Goal: Information Seeking & Learning: Learn about a topic

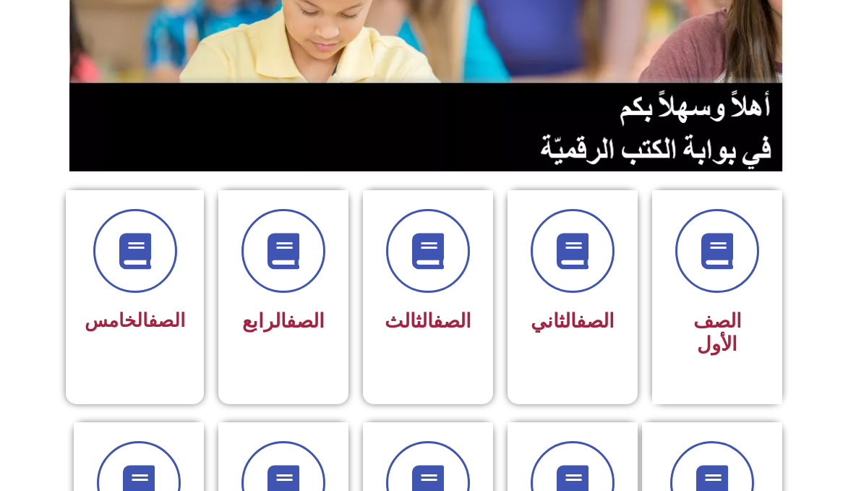
scroll to position [217, 0]
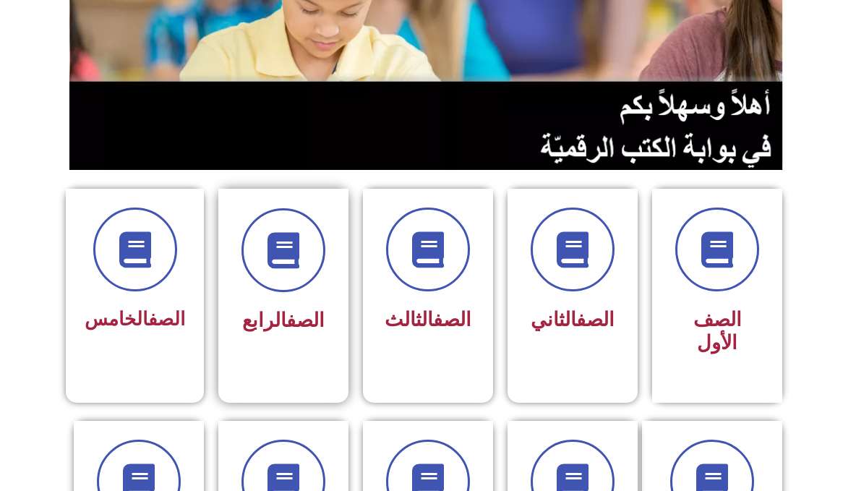
click at [333, 326] on div "الصف الرابع" at bounding box center [283, 284] width 130 height 191
click at [292, 295] on div "الصف الرابع" at bounding box center [283, 273] width 91 height 131
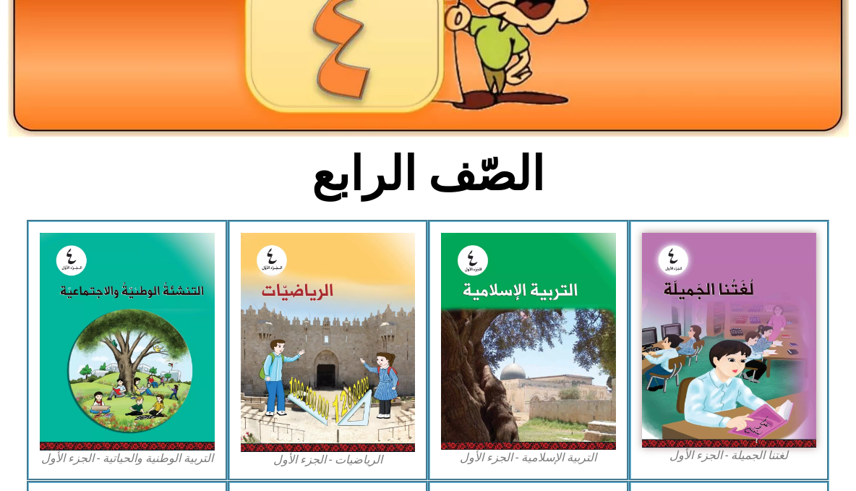
scroll to position [217, 0]
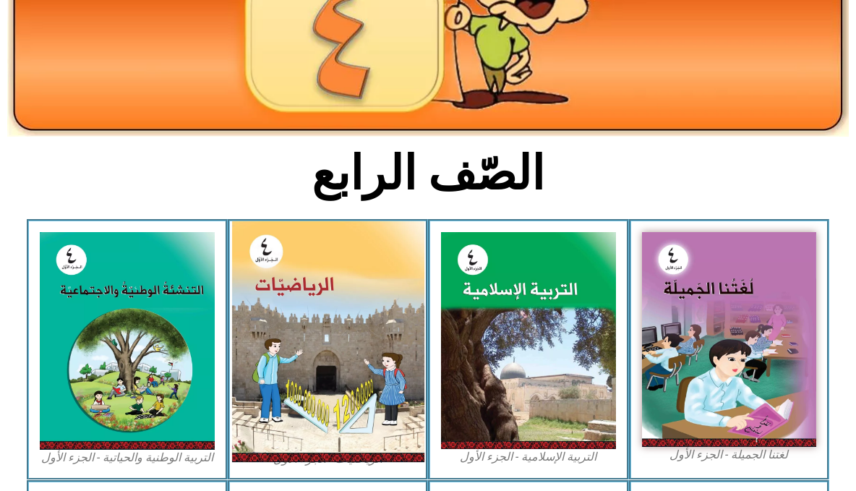
click at [324, 327] on img at bounding box center [327, 341] width 192 height 241
click at [351, 440] on img at bounding box center [327, 341] width 192 height 241
click at [354, 420] on img at bounding box center [327, 341] width 192 height 241
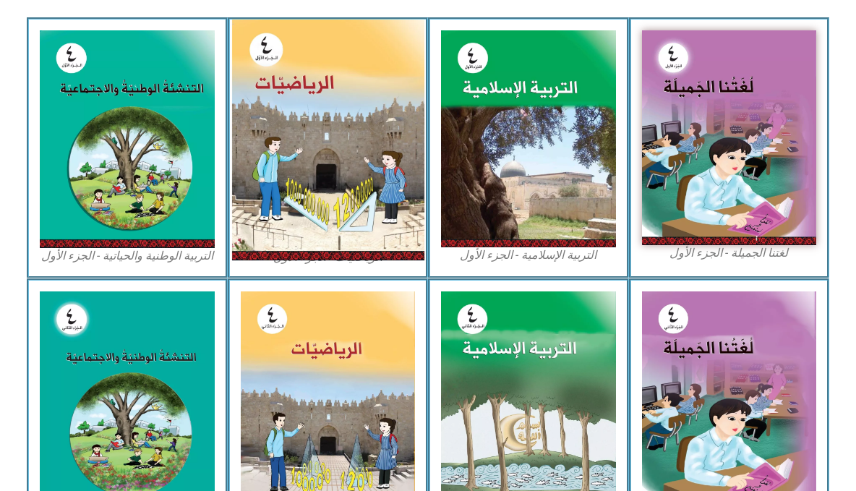
scroll to position [434, 0]
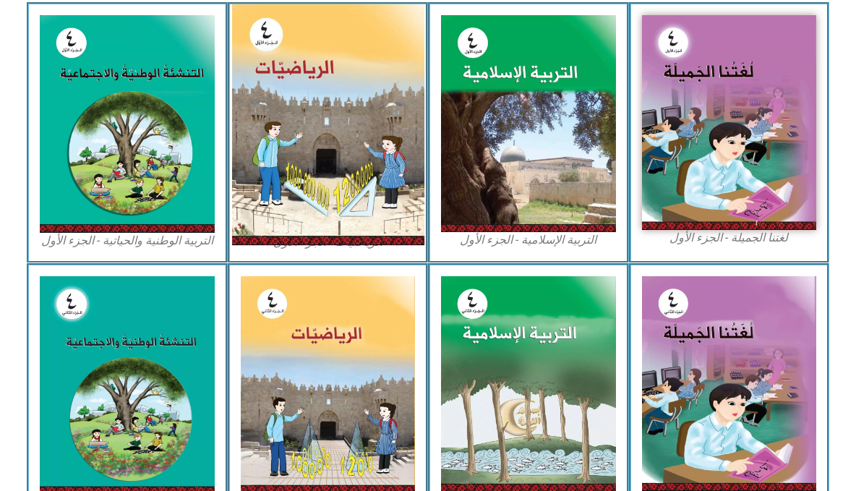
click at [359, 85] on img at bounding box center [327, 124] width 192 height 241
click at [346, 145] on img at bounding box center [327, 124] width 192 height 241
click at [382, 93] on img at bounding box center [327, 124] width 192 height 241
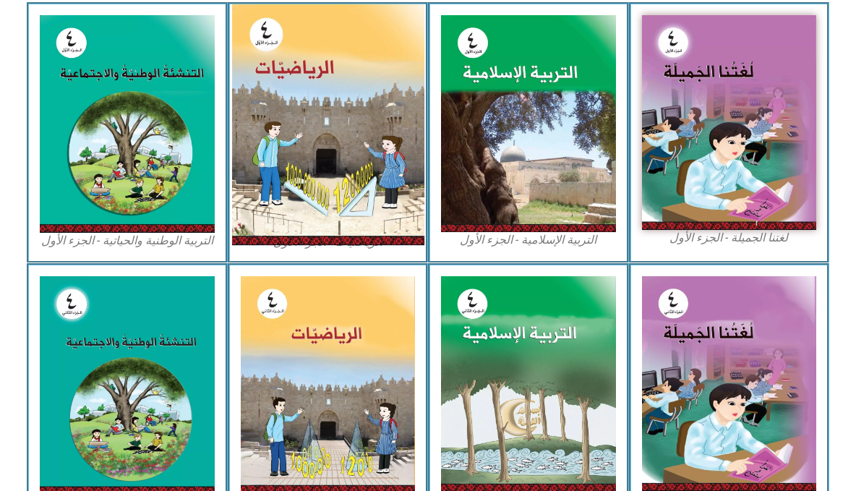
click at [382, 93] on img at bounding box center [327, 124] width 192 height 241
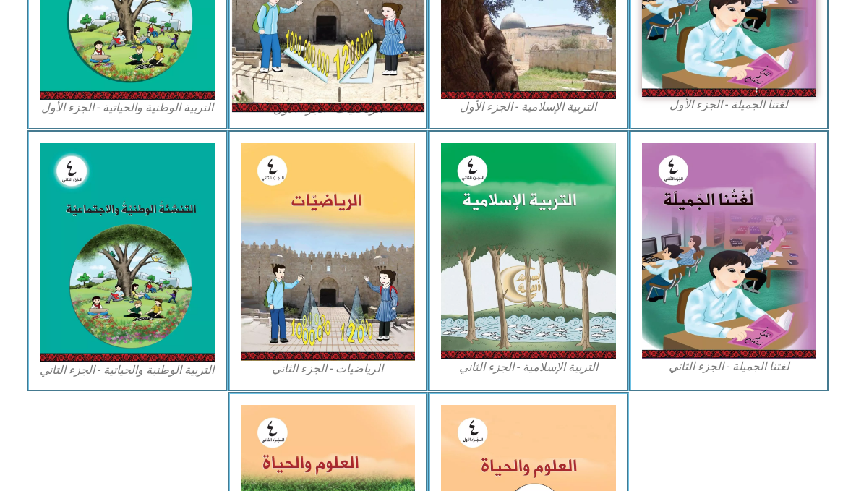
scroll to position [578, 0]
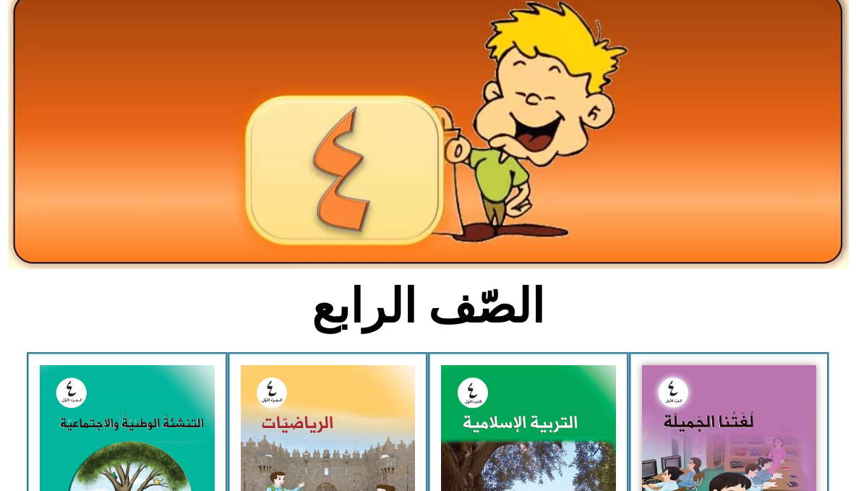
scroll to position [217, 0]
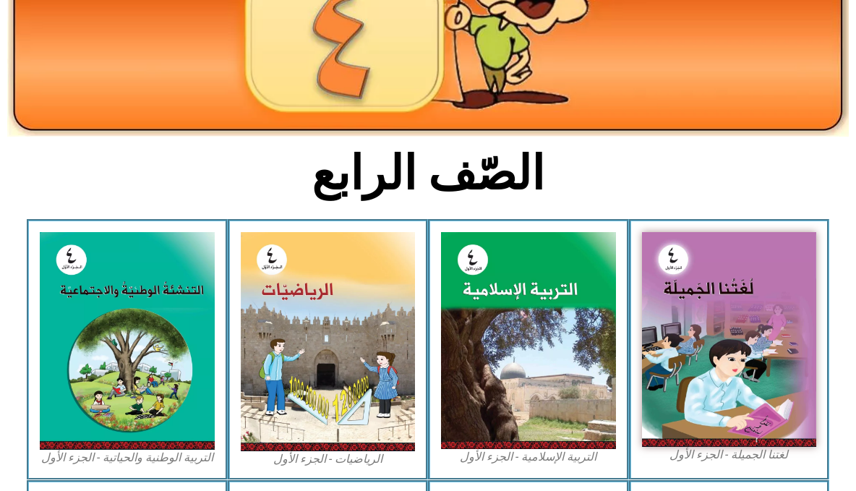
click at [298, 417] on img at bounding box center [328, 341] width 175 height 219
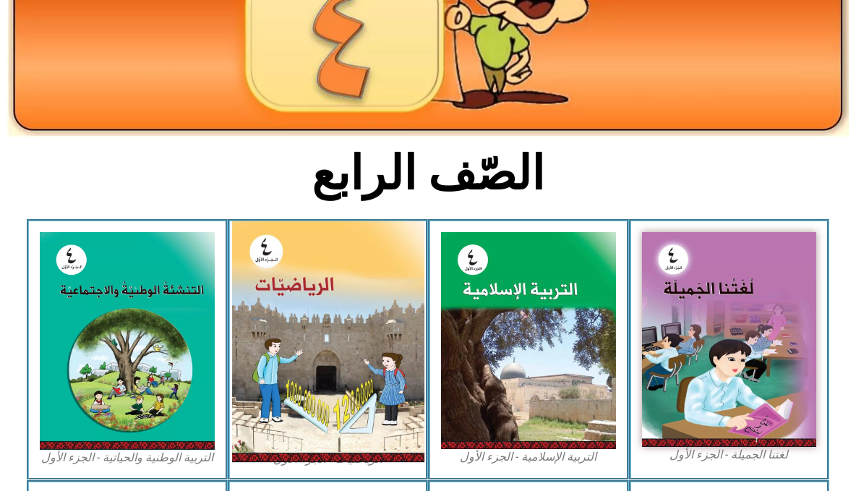
click at [335, 340] on img at bounding box center [327, 341] width 192 height 241
click at [293, 439] on img at bounding box center [327, 341] width 192 height 241
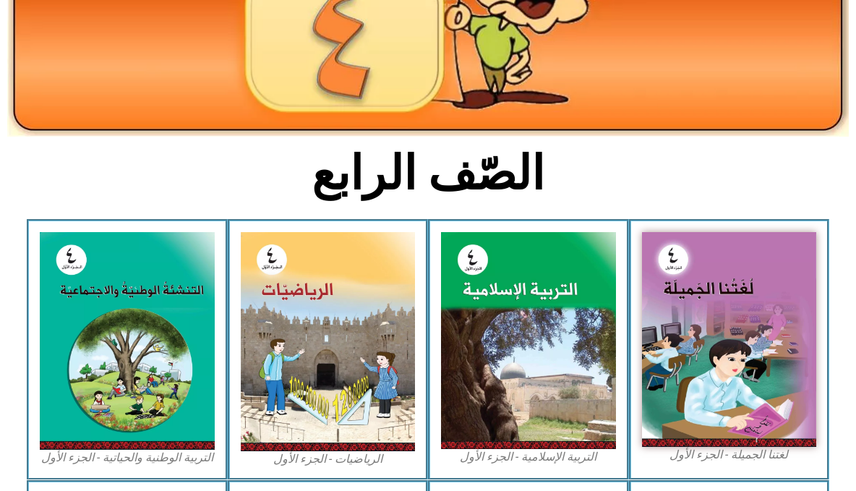
drag, startPoint x: 632, startPoint y: 0, endPoint x: 617, endPoint y: 154, distance: 154.7
click at [617, 154] on h2 "الصّف الرابع" at bounding box center [428, 173] width 478 height 56
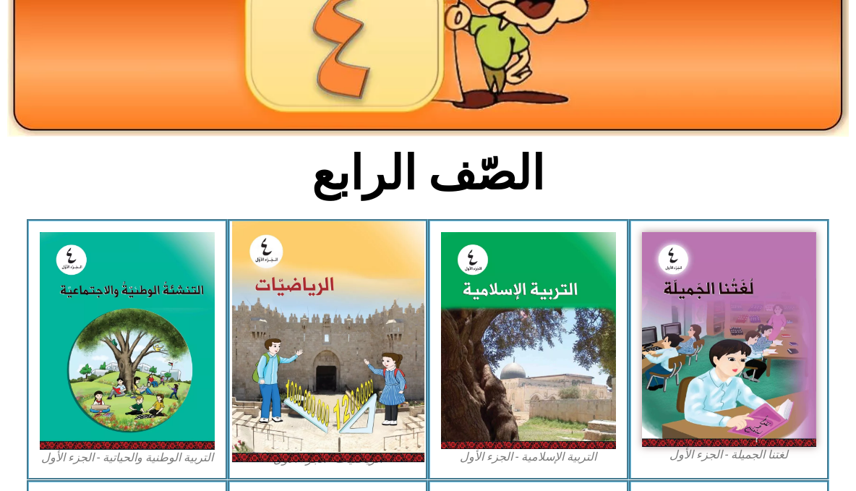
click at [250, 316] on img at bounding box center [327, 341] width 192 height 241
click at [250, 313] on img at bounding box center [327, 341] width 192 height 241
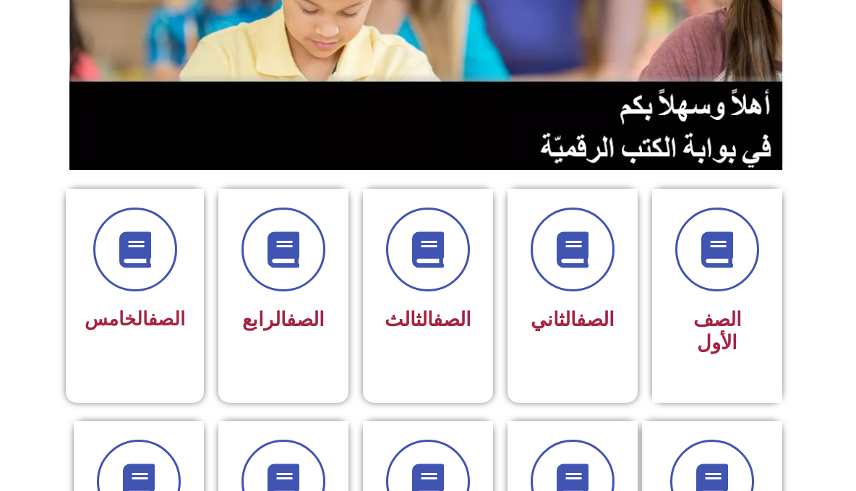
scroll to position [289, 0]
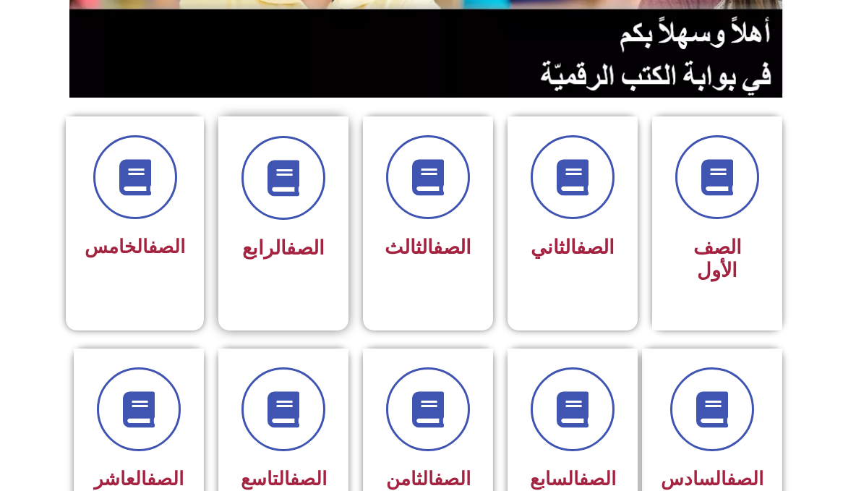
click at [264, 267] on div "الصف الرابع" at bounding box center [283, 249] width 91 height 36
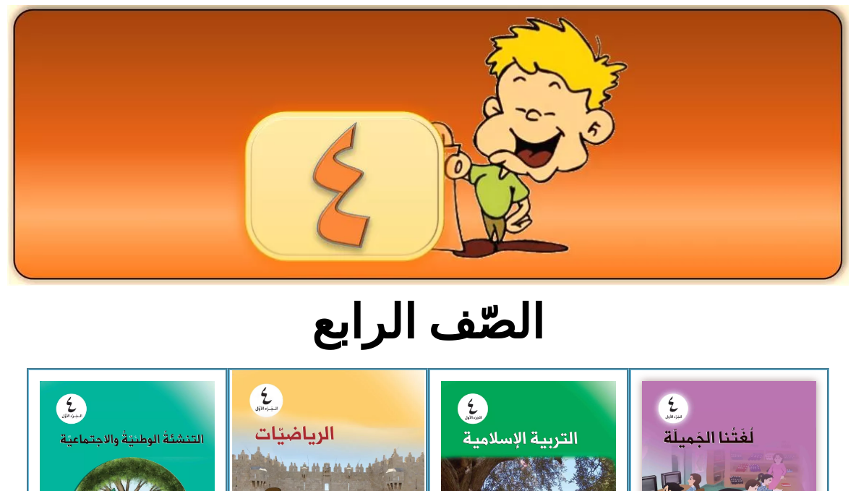
scroll to position [145, 0]
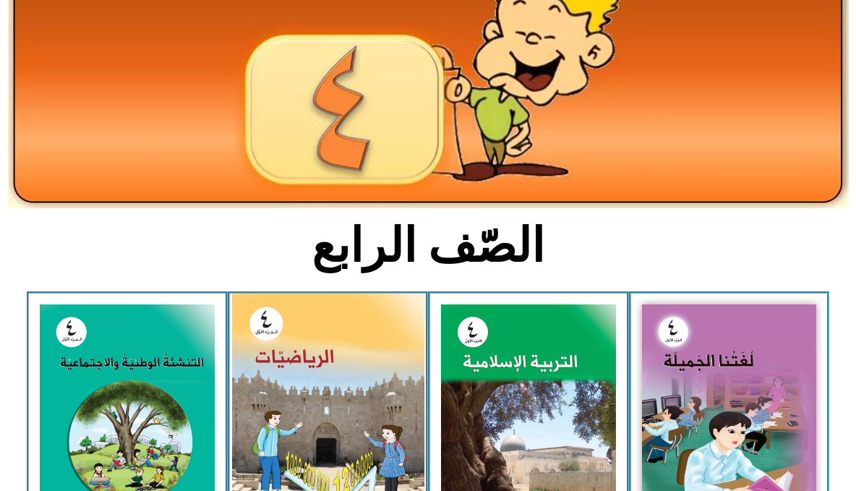
click at [306, 442] on img at bounding box center [327, 413] width 192 height 241
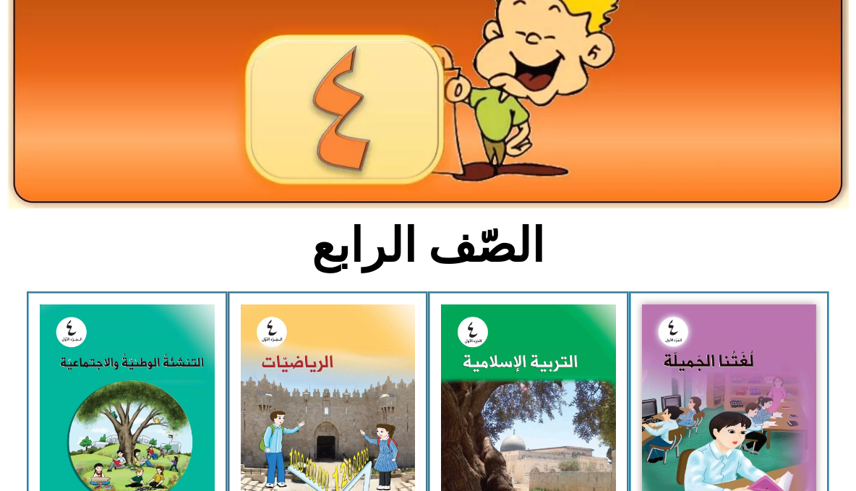
click at [173, 257] on section "الصّف الرابع" at bounding box center [428, 253] width 856 height 75
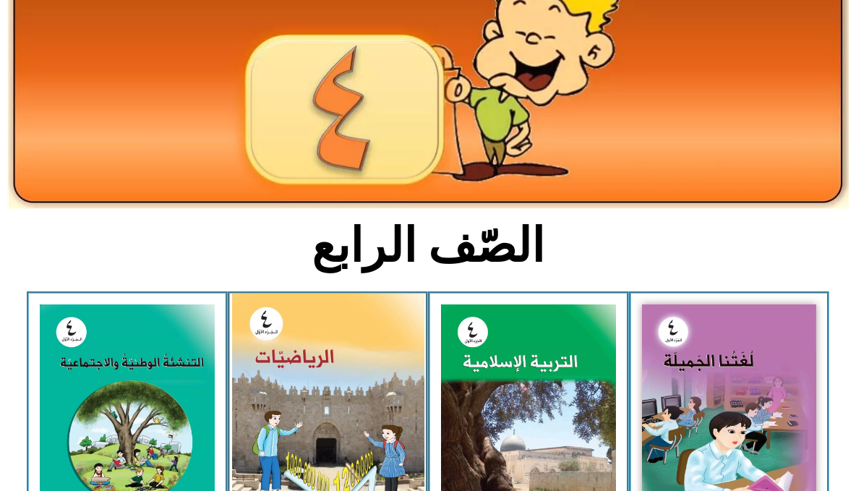
click at [272, 314] on img at bounding box center [327, 413] width 192 height 241
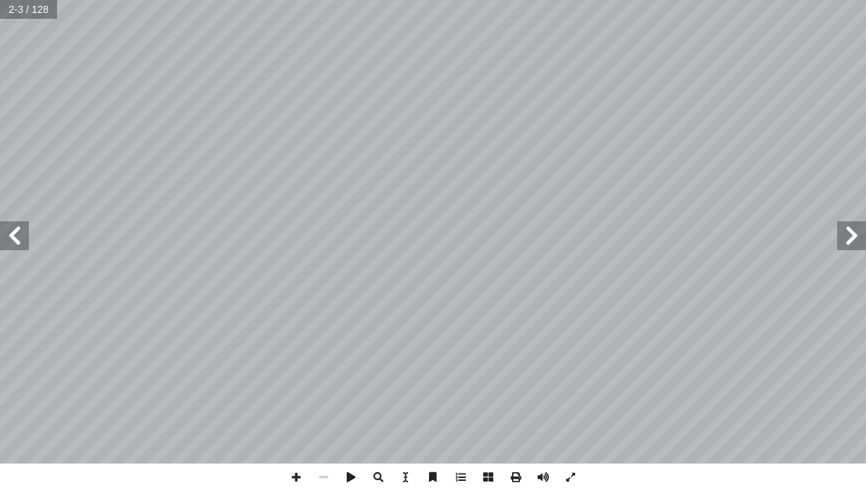
click at [10, 237] on span at bounding box center [14, 235] width 29 height 29
click at [12, 236] on span at bounding box center [14, 235] width 29 height 29
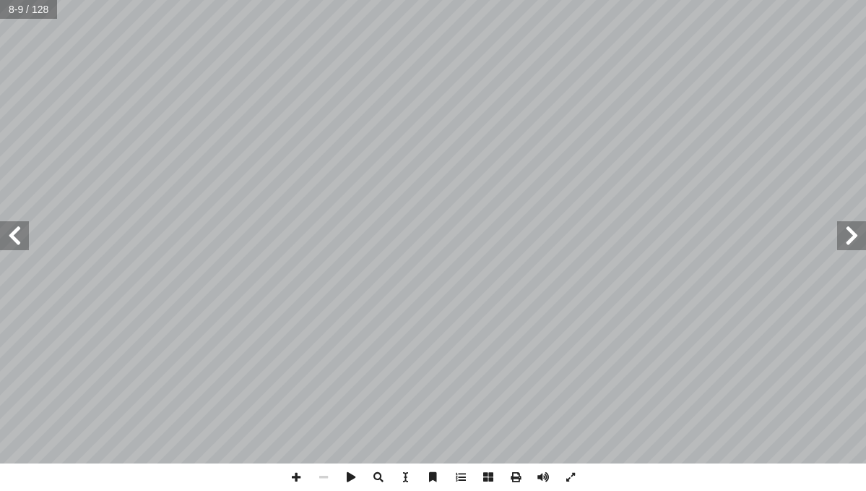
click at [12, 236] on span at bounding box center [14, 235] width 29 height 29
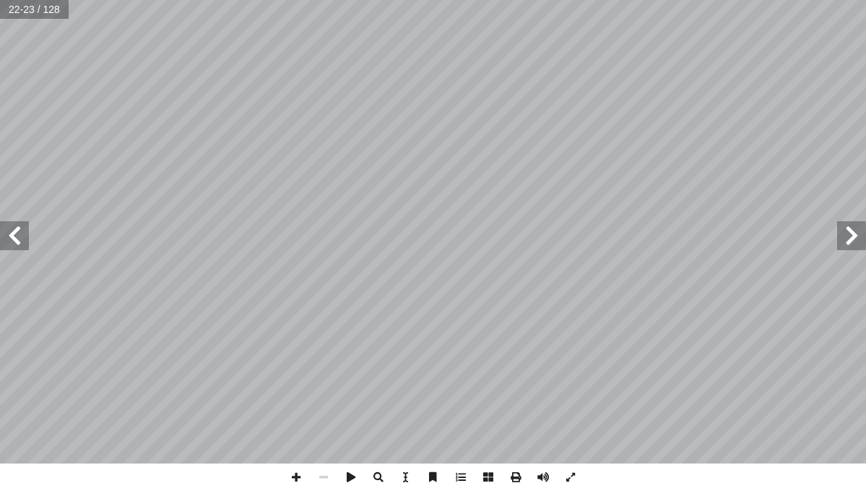
click at [19, 235] on span at bounding box center [14, 235] width 29 height 29
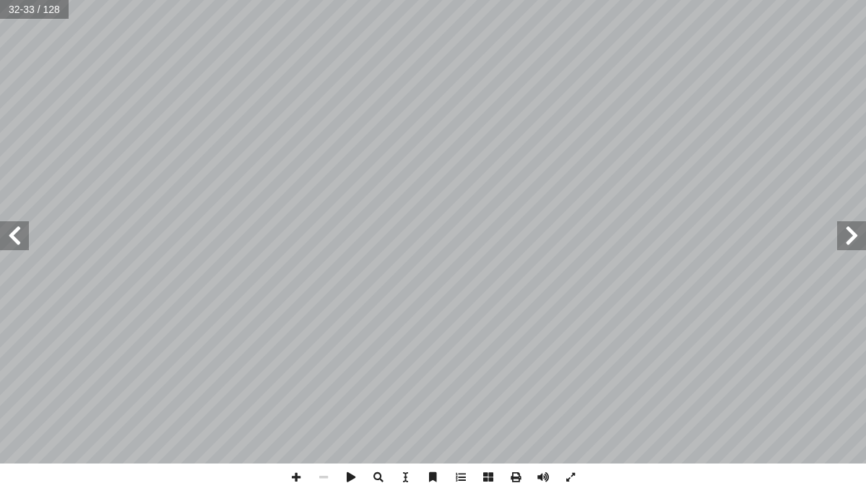
click at [20, 235] on span at bounding box center [14, 235] width 29 height 29
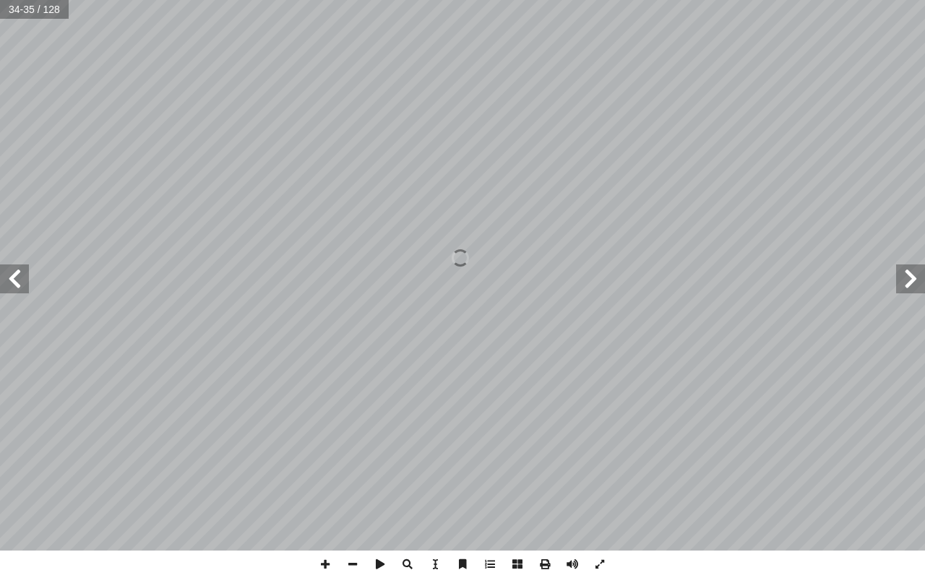
click at [98, 490] on div "ُ رس َّ الد 2 الملايين مع حمل َ ن ْ م ِ ض ُ ع ْ الجم ع: ْ الجم َ ناتج ُ د ِ ج أ…" at bounding box center [462, 289] width 925 height 578
drag, startPoint x: 98, startPoint y: 577, endPoint x: 160, endPoint y: 577, distance: 62.1
click at [160, 490] on div "ُ رس َّ الد 2 الملايين مع حمل َ ن ْ م ِ ض ُ ع ْ الجم ع: ْ الجم َ ناتج ُ د ِ ج أ…" at bounding box center [462, 289] width 925 height 578
click at [916, 270] on span at bounding box center [910, 278] width 29 height 29
click at [413, 567] on span at bounding box center [407, 564] width 27 height 27
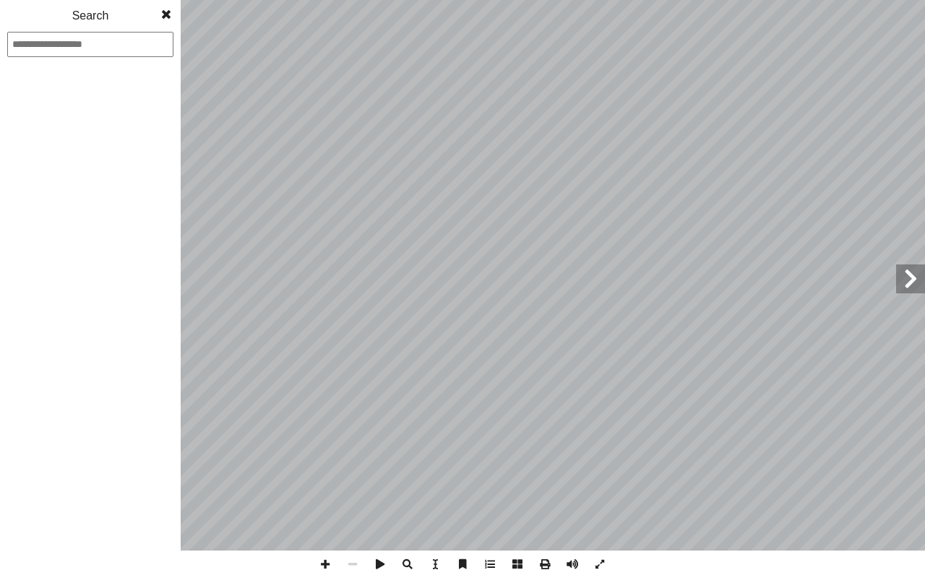
click at [403, 560] on span at bounding box center [407, 564] width 27 height 27
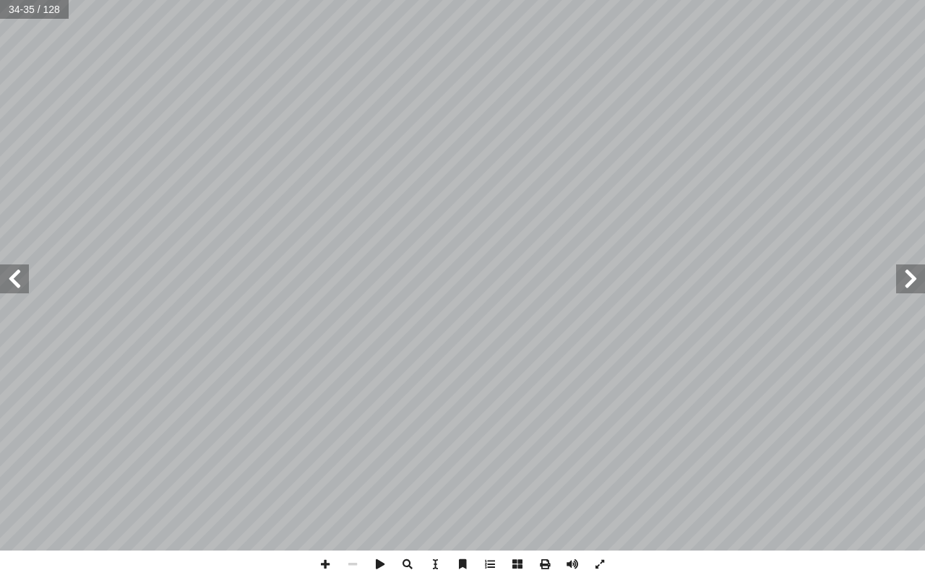
click at [405, 561] on span at bounding box center [407, 564] width 27 height 27
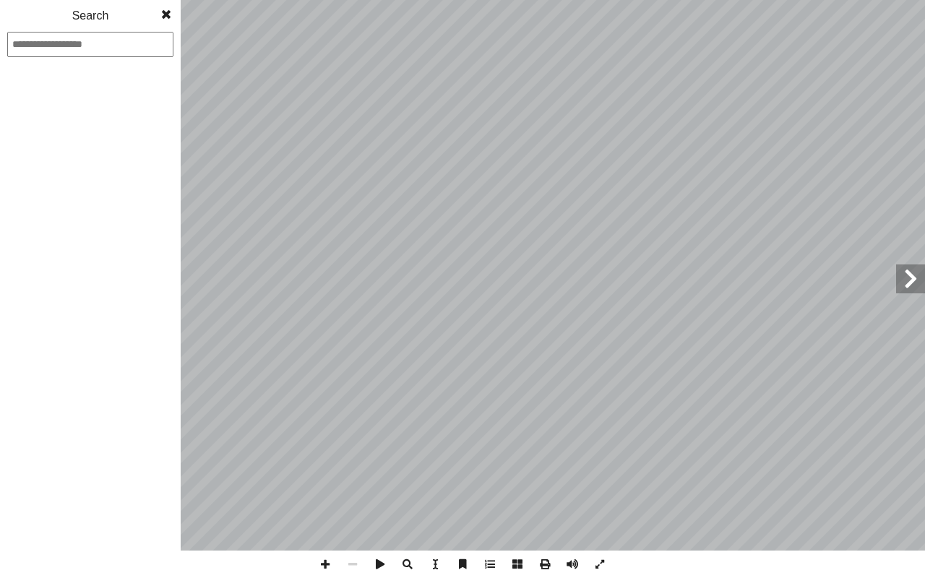
click at [405, 561] on span at bounding box center [407, 564] width 27 height 27
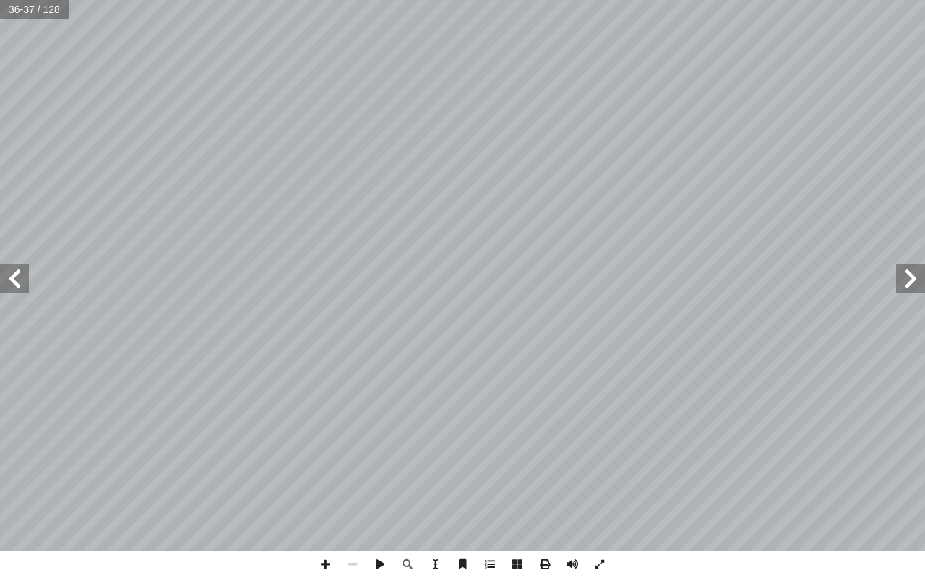
click at [913, 280] on span at bounding box center [910, 278] width 29 height 29
click at [403, 563] on span at bounding box center [407, 564] width 27 height 27
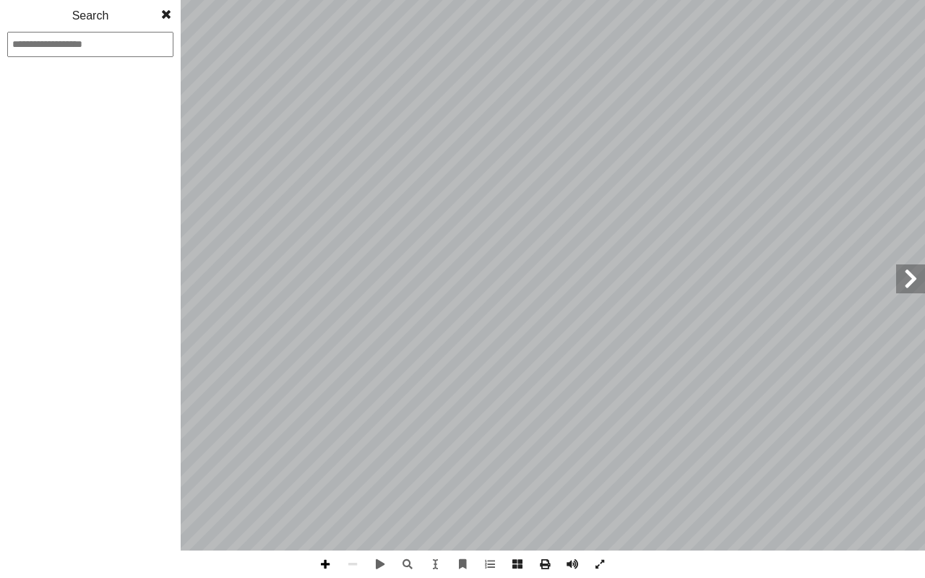
click at [327, 564] on span at bounding box center [324, 564] width 27 height 27
click at [166, 10] on span at bounding box center [166, 14] width 26 height 29
